Goal: Information Seeking & Learning: Learn about a topic

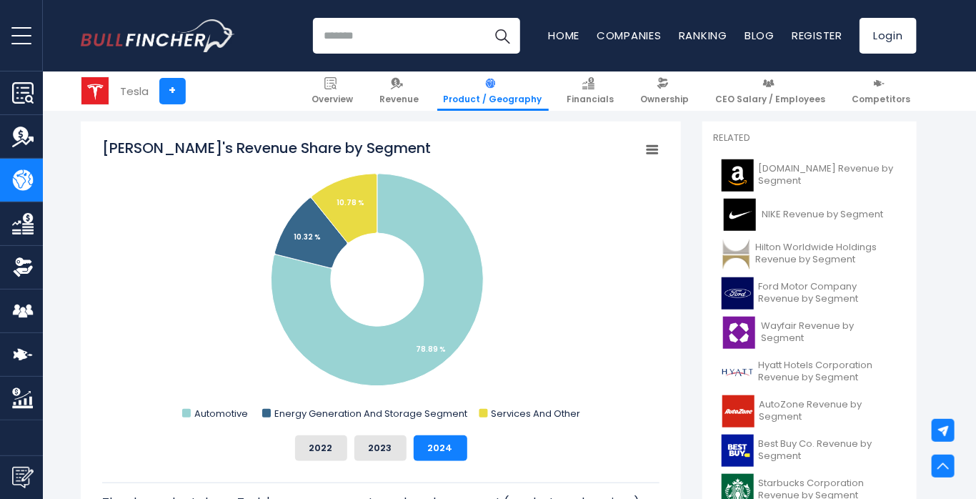
scroll to position [439, 0]
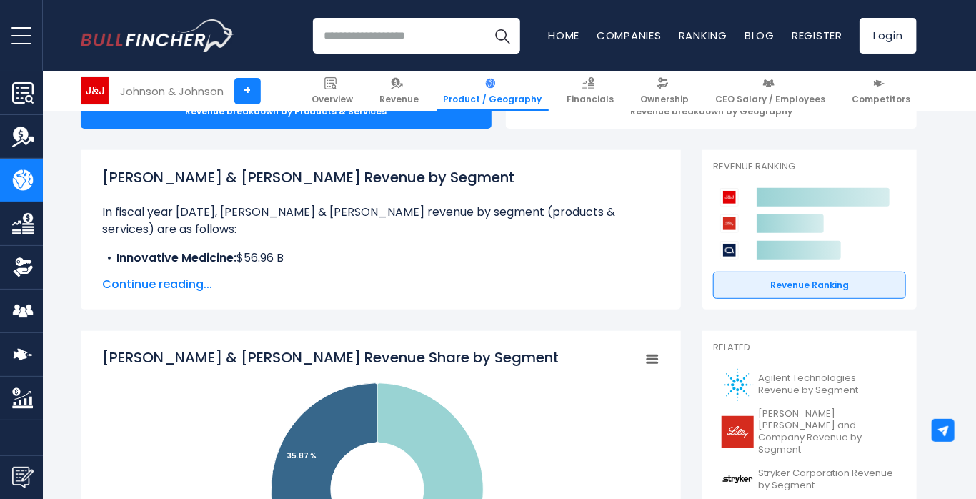
scroll to position [230, 0]
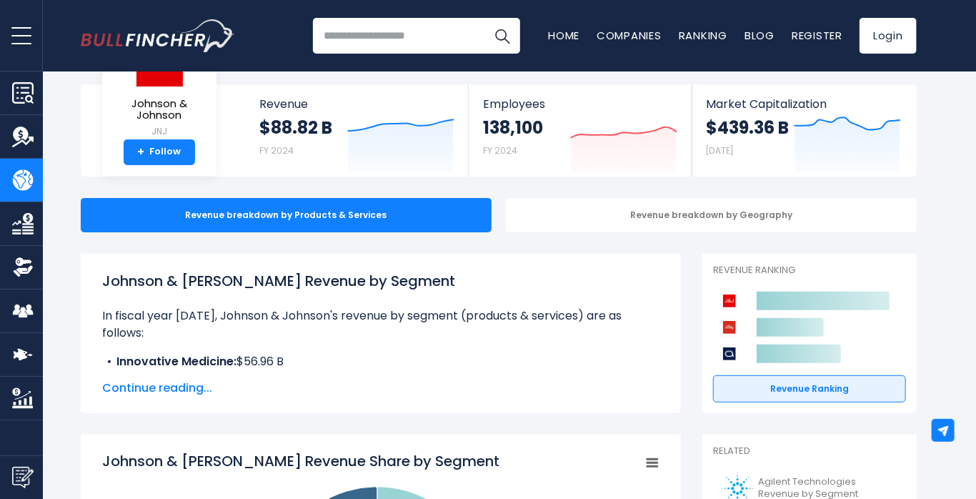
scroll to position [66, 0]
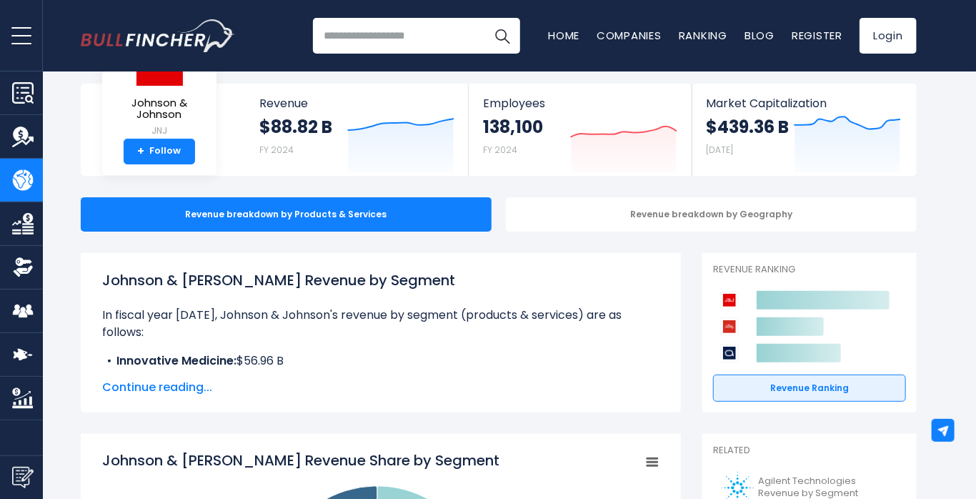
click at [184, 384] on span "Continue reading..." at bounding box center [380, 387] width 557 height 17
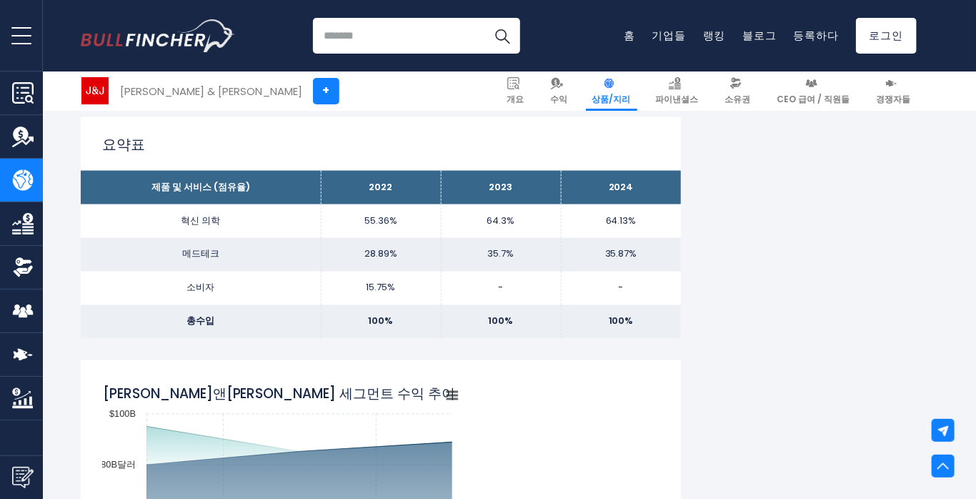
scroll to position [1051, 0]
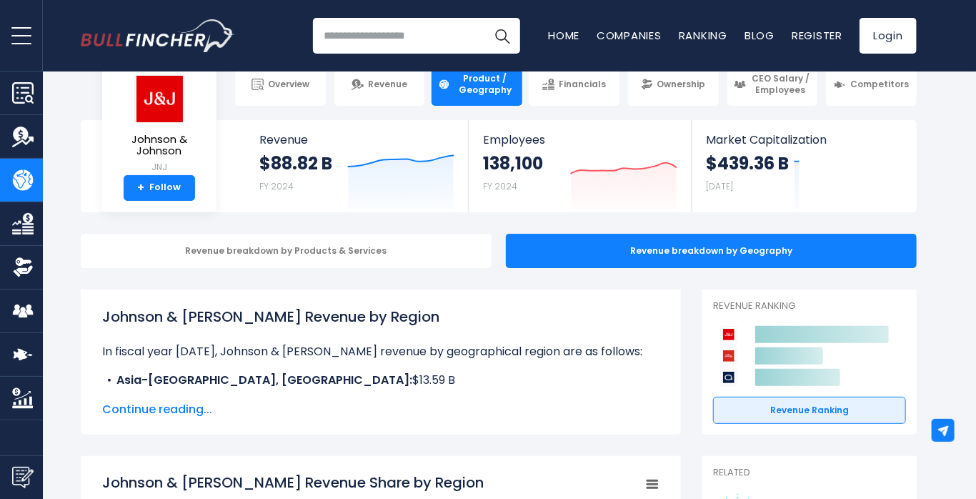
scroll to position [36, 0]
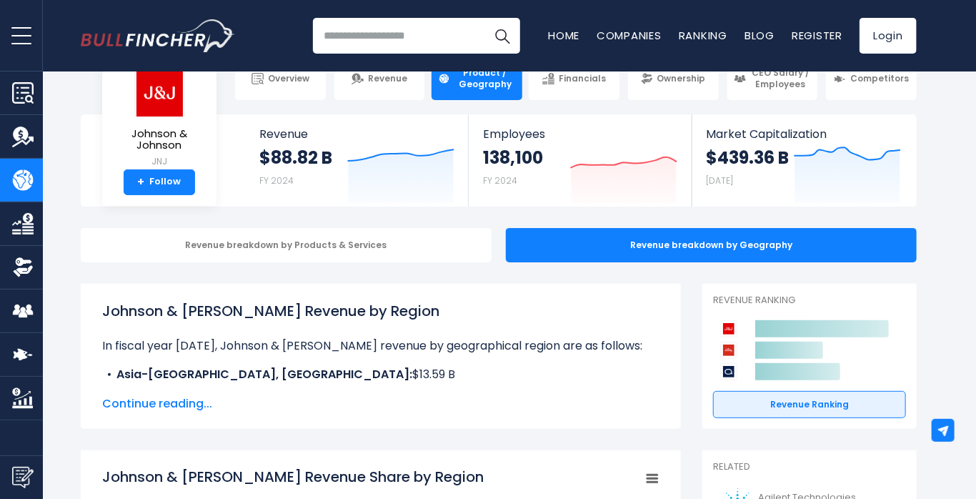
click at [184, 404] on span "Continue reading..." at bounding box center [380, 403] width 557 height 17
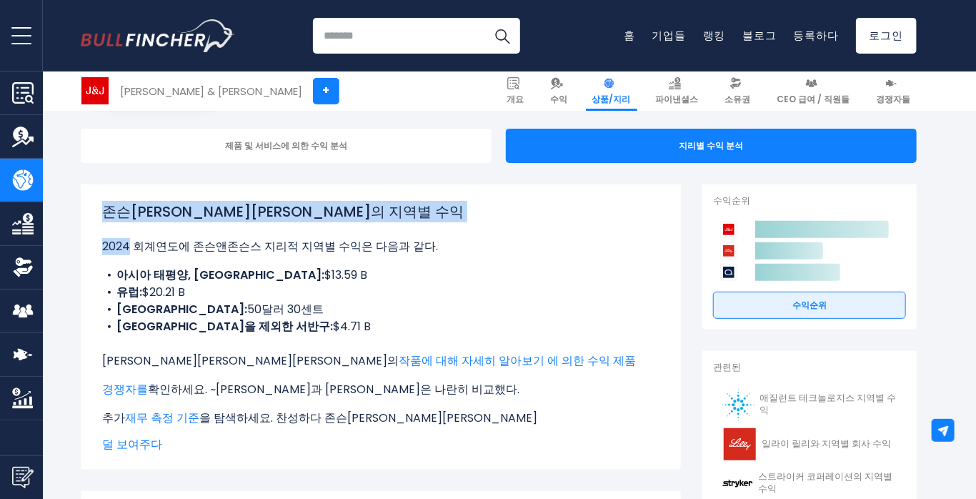
scroll to position [137, 0]
